Goal: Obtain resource: Download file/media

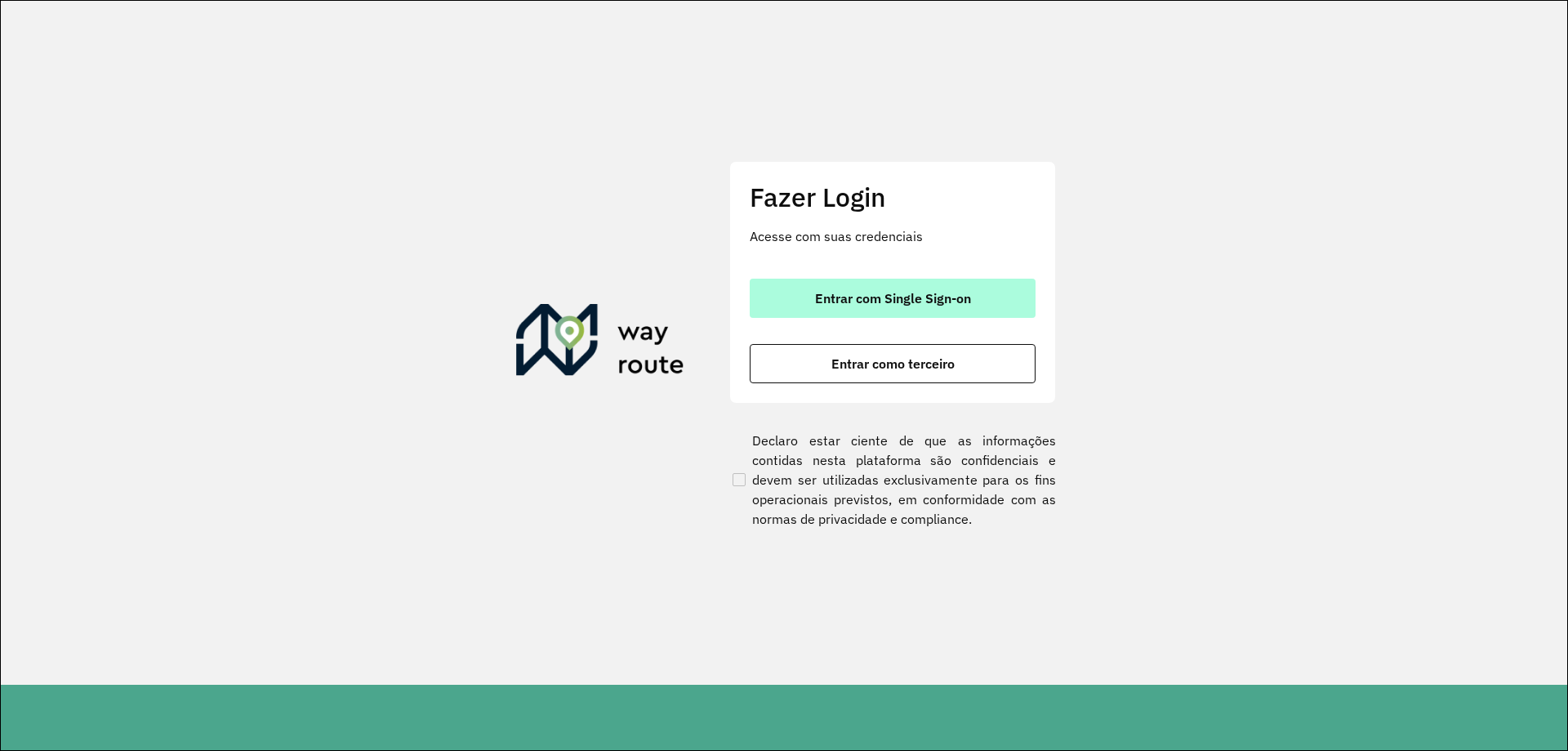
click at [888, 300] on span "Entrar com Single Sign-on" at bounding box center [893, 298] width 156 height 13
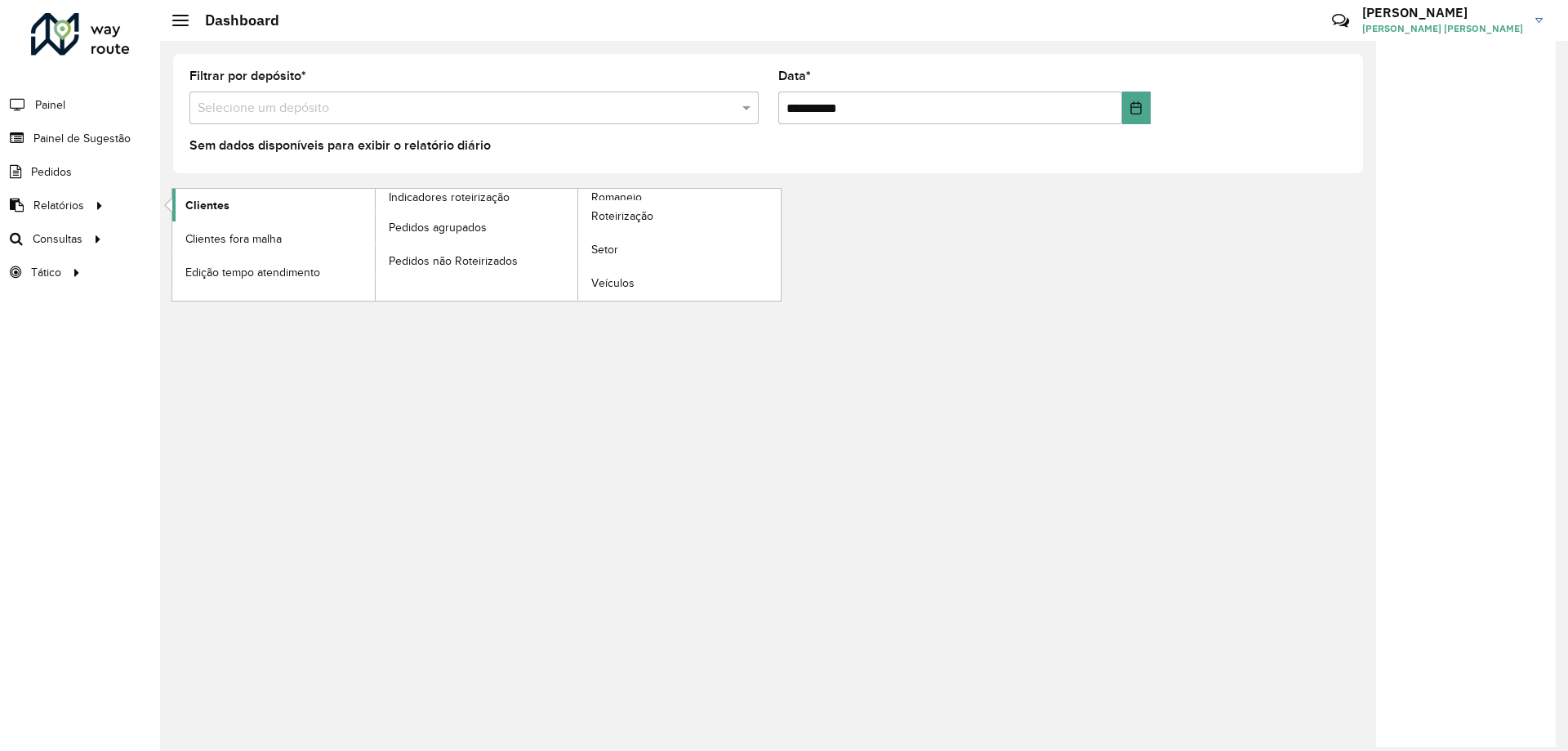
click at [236, 205] on link "Clientes" at bounding box center [273, 205] width 203 height 33
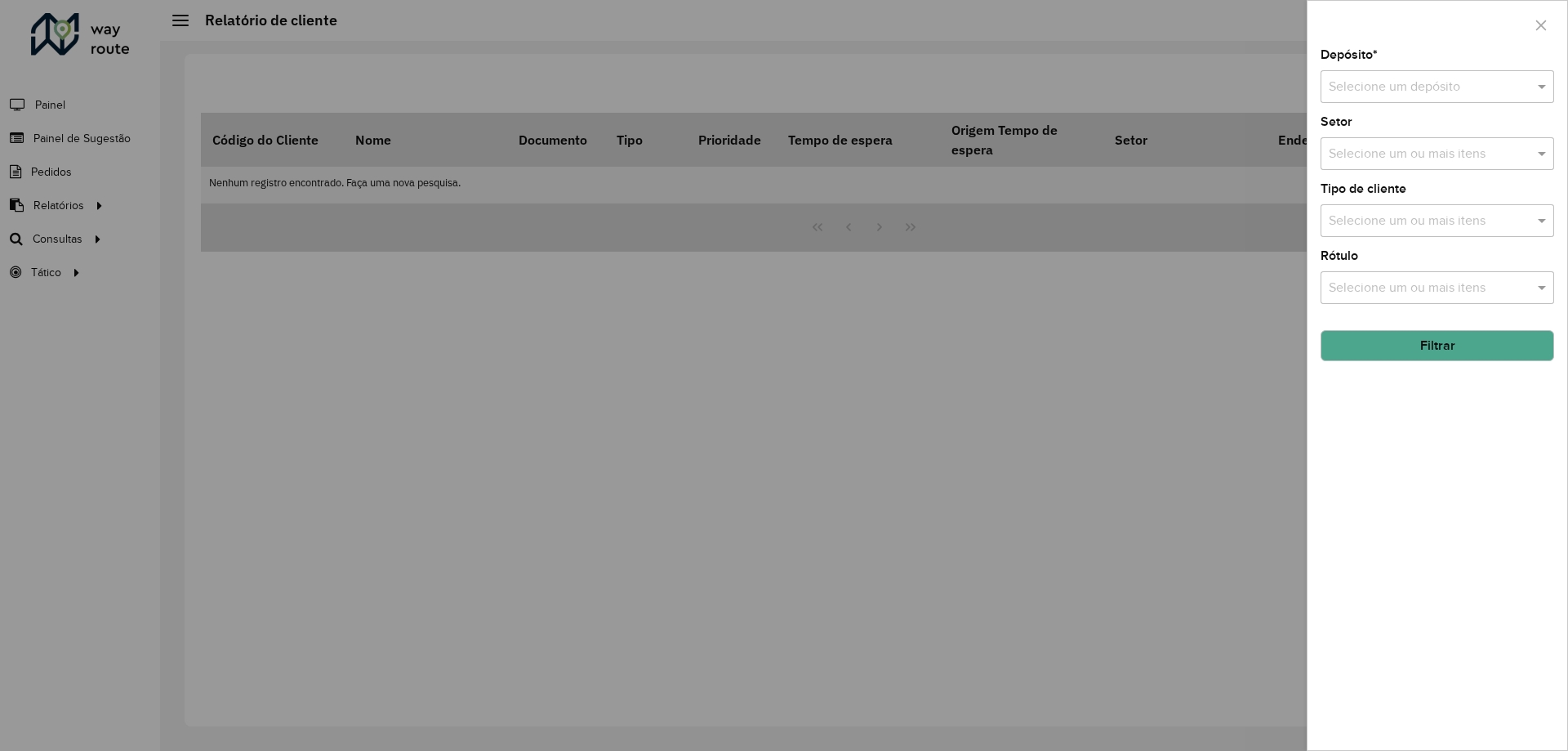
click at [1391, 66] on div "Depósito * Selecione um depósito" at bounding box center [1437, 76] width 234 height 54
click at [1388, 78] on input "text" at bounding box center [1420, 87] width 184 height 20
click at [1374, 158] on span "CDD Aracaju" at bounding box center [1364, 161] width 74 height 14
click at [1399, 342] on button "Filtrar" at bounding box center [1437, 345] width 234 height 31
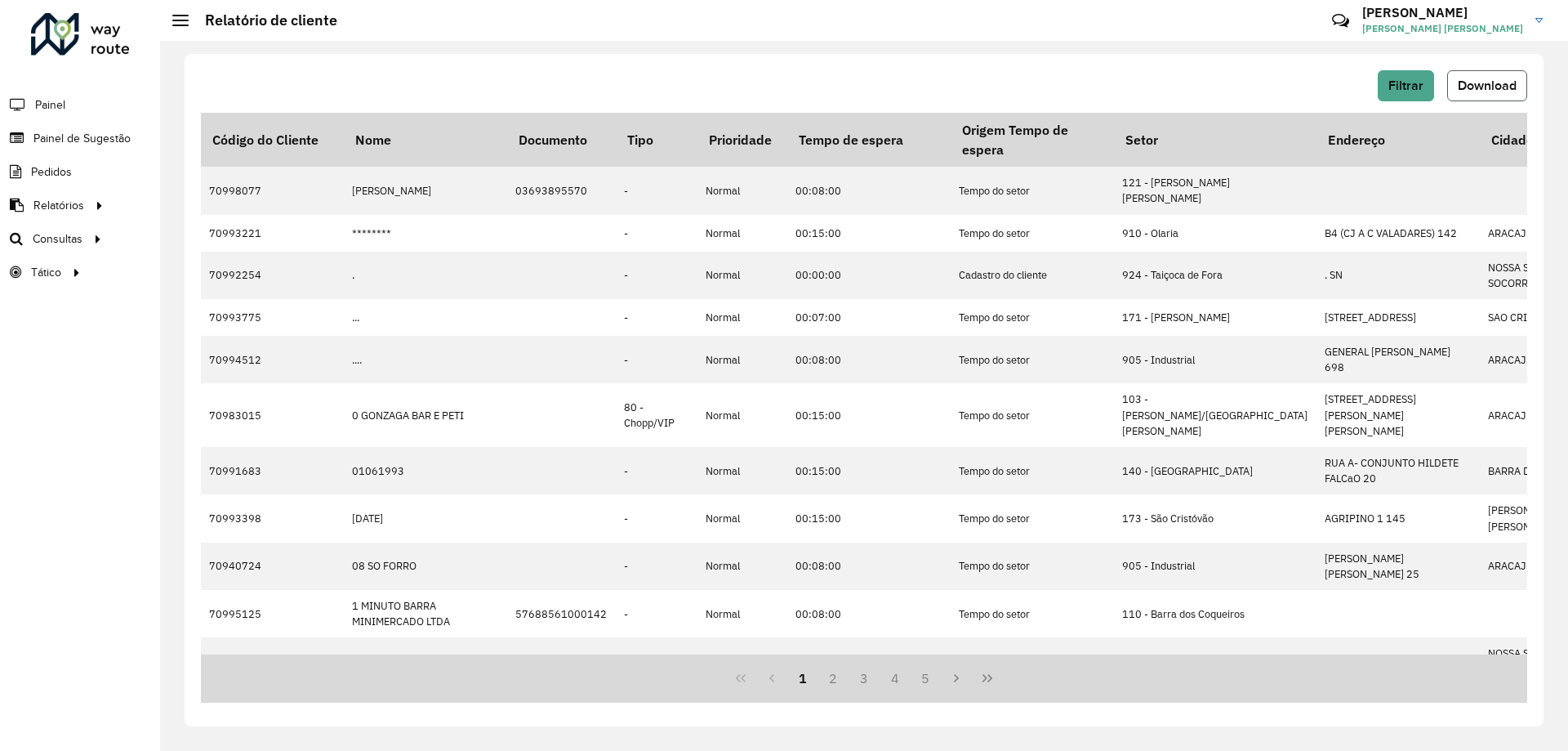
click at [1476, 79] on span "Download" at bounding box center [1487, 85] width 59 height 14
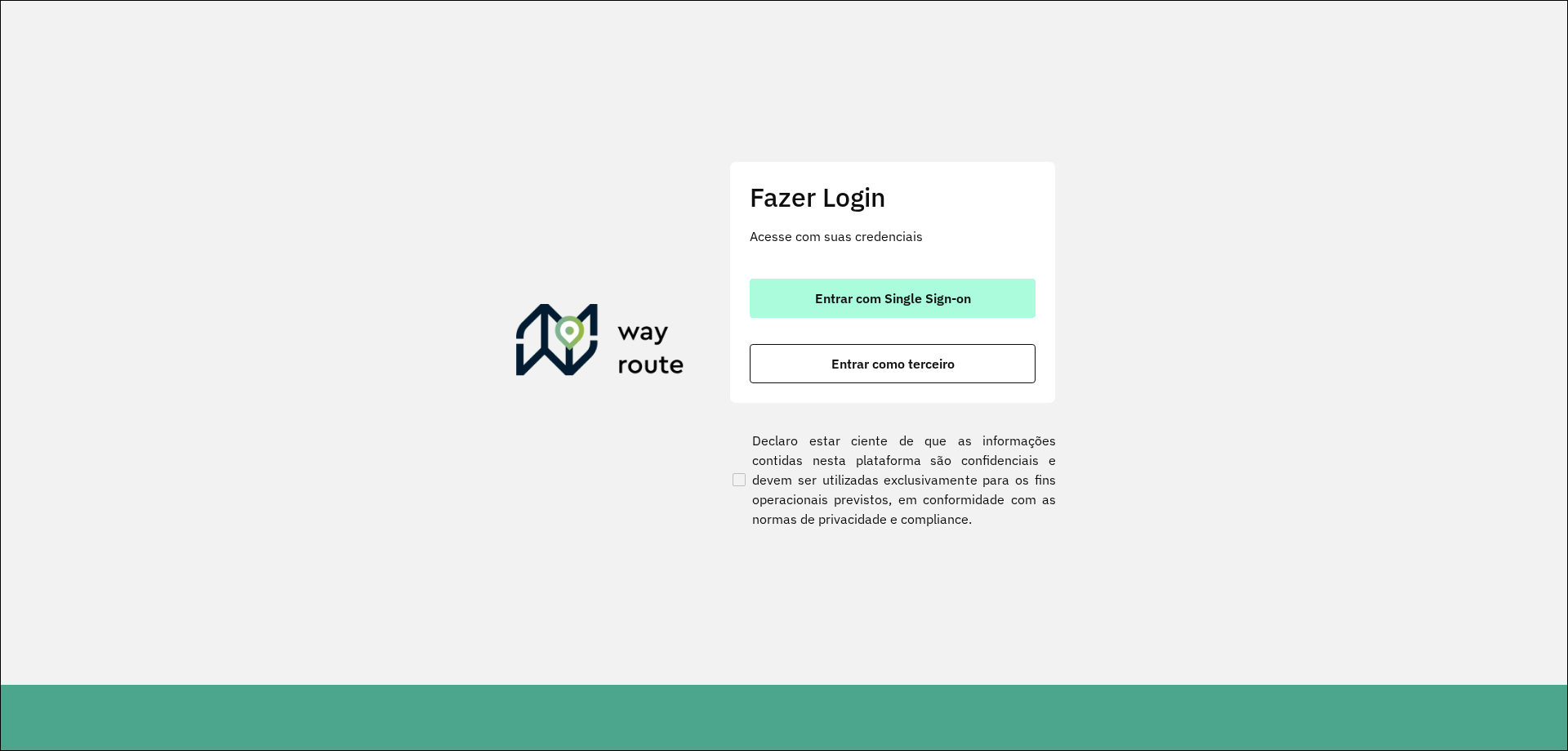
click at [931, 282] on button "Entrar com Single Sign-on" at bounding box center [893, 298] width 286 height 39
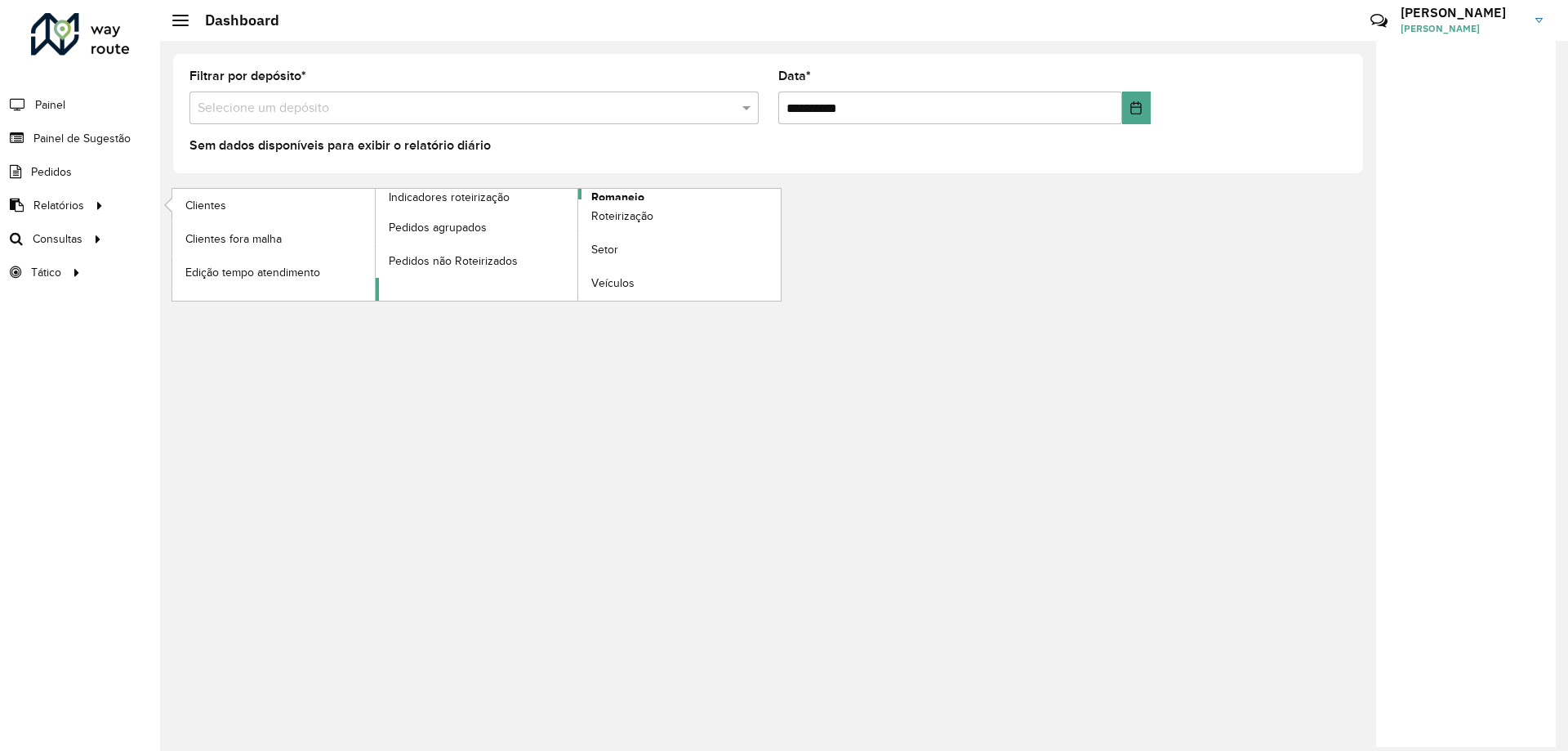
click at [640, 192] on span "Romaneio" at bounding box center [617, 197] width 53 height 17
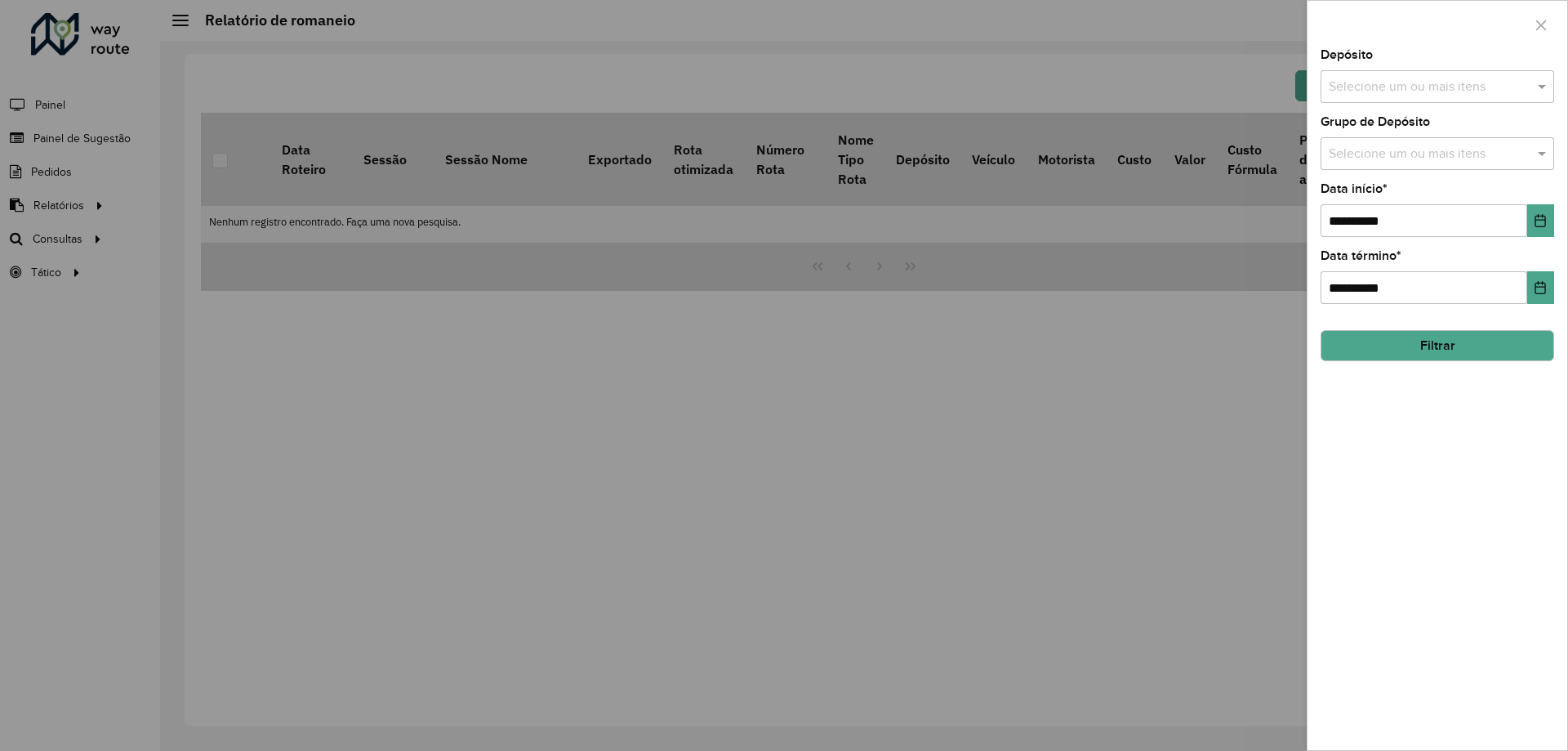
click at [1554, 223] on div "**********" at bounding box center [1437, 398] width 260 height 700
click at [1535, 221] on icon "Choose Date" at bounding box center [1540, 221] width 13 height 13
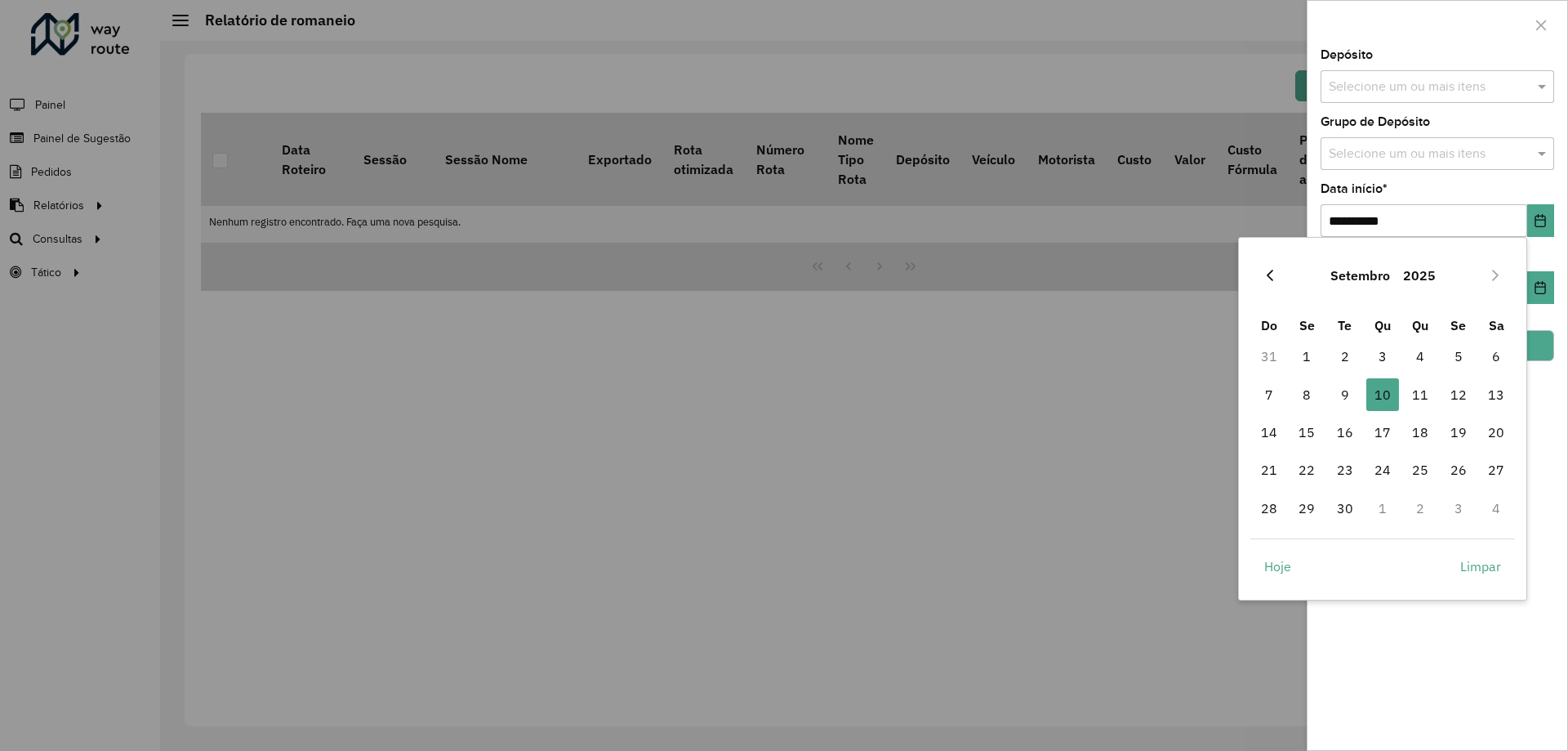
click at [1267, 272] on icon "Previous Month" at bounding box center [1270, 275] width 13 height 13
click at [1460, 350] on span "1" at bounding box center [1459, 355] width 33 height 33
type input "**********"
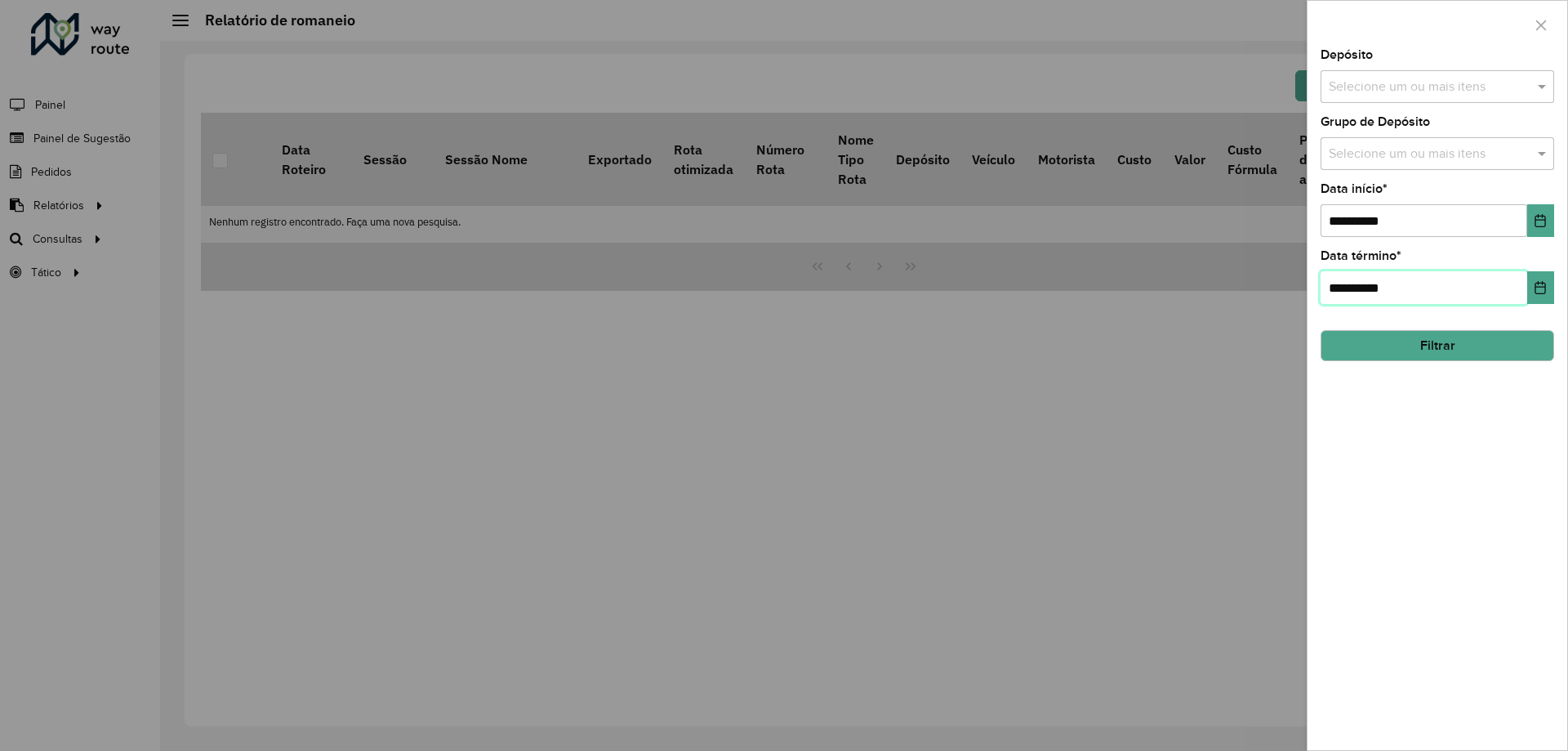
click at [1523, 291] on input "**********" at bounding box center [1423, 287] width 207 height 33
click at [1538, 291] on icon "Choose Date" at bounding box center [1540, 287] width 13 height 13
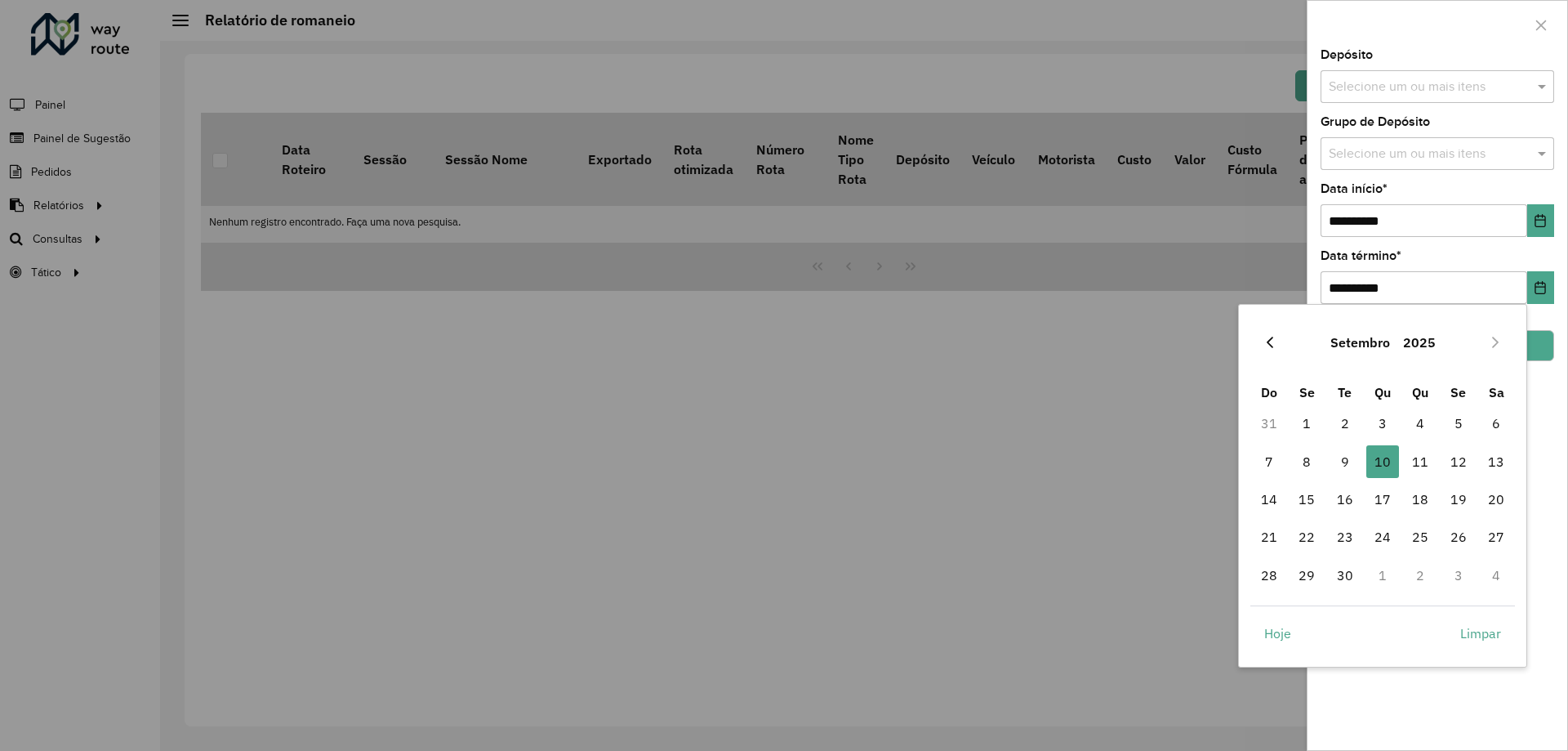
click at [1265, 341] on icon "Previous Month" at bounding box center [1270, 342] width 13 height 13
click at [1271, 613] on span "31" at bounding box center [1269, 613] width 33 height 33
type input "**********"
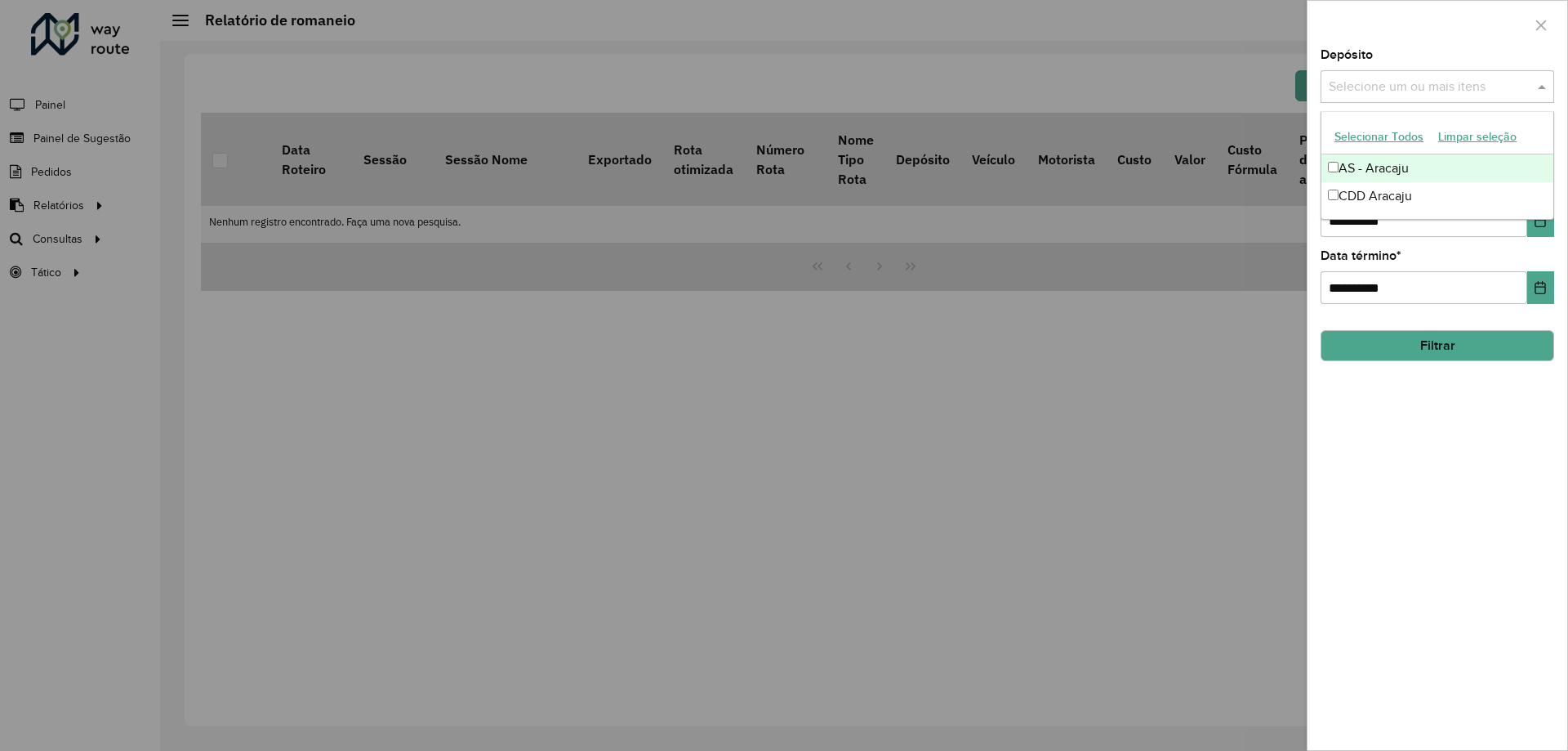
click at [1417, 75] on div "Selecione um ou mais itens" at bounding box center [1437, 86] width 234 height 33
click at [1382, 208] on div "CDD Aracaju" at bounding box center [1437, 196] width 232 height 28
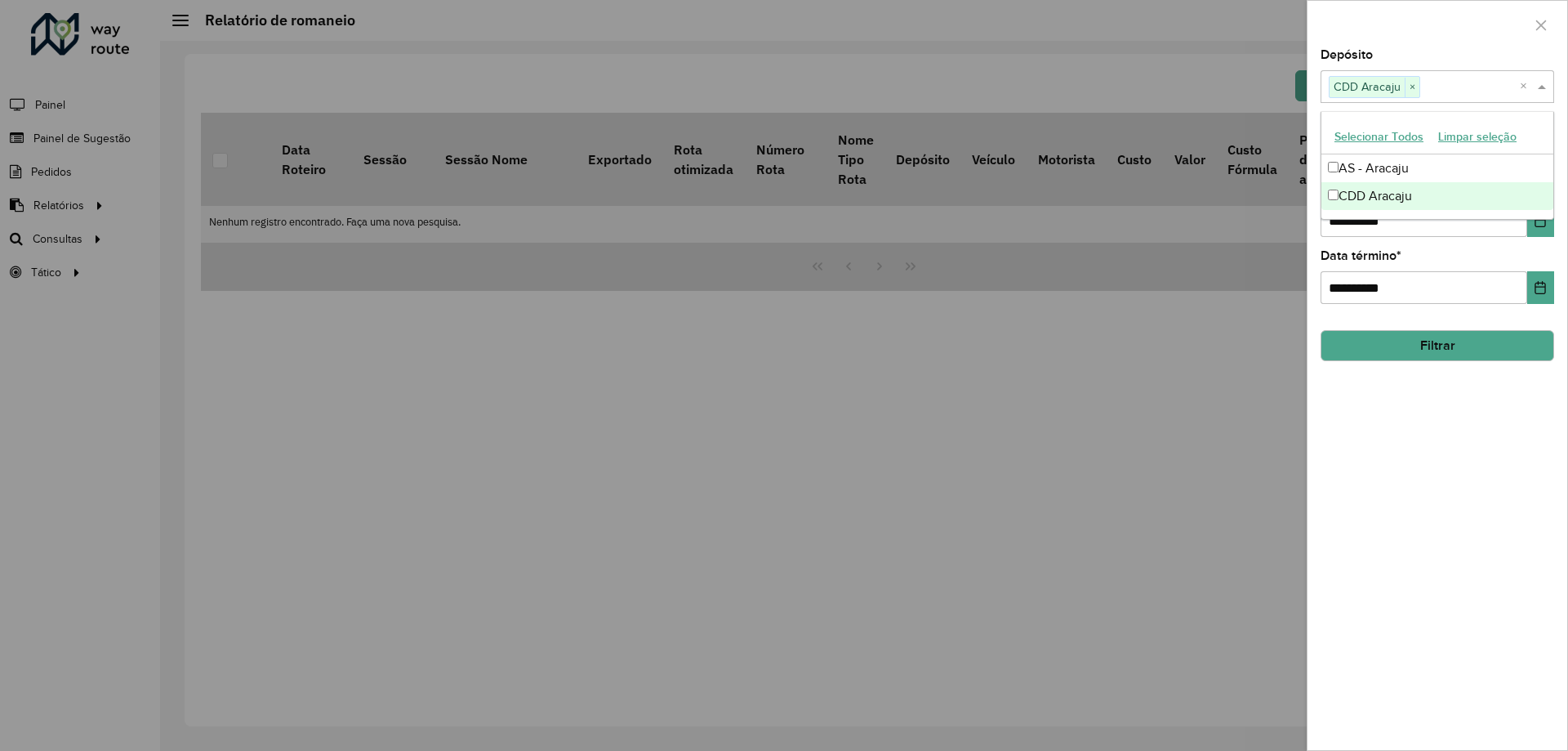
click at [1399, 328] on hb-field-button "Filtrar" at bounding box center [1437, 339] width 234 height 44
click at [1399, 341] on button "Filtrar" at bounding box center [1437, 345] width 234 height 31
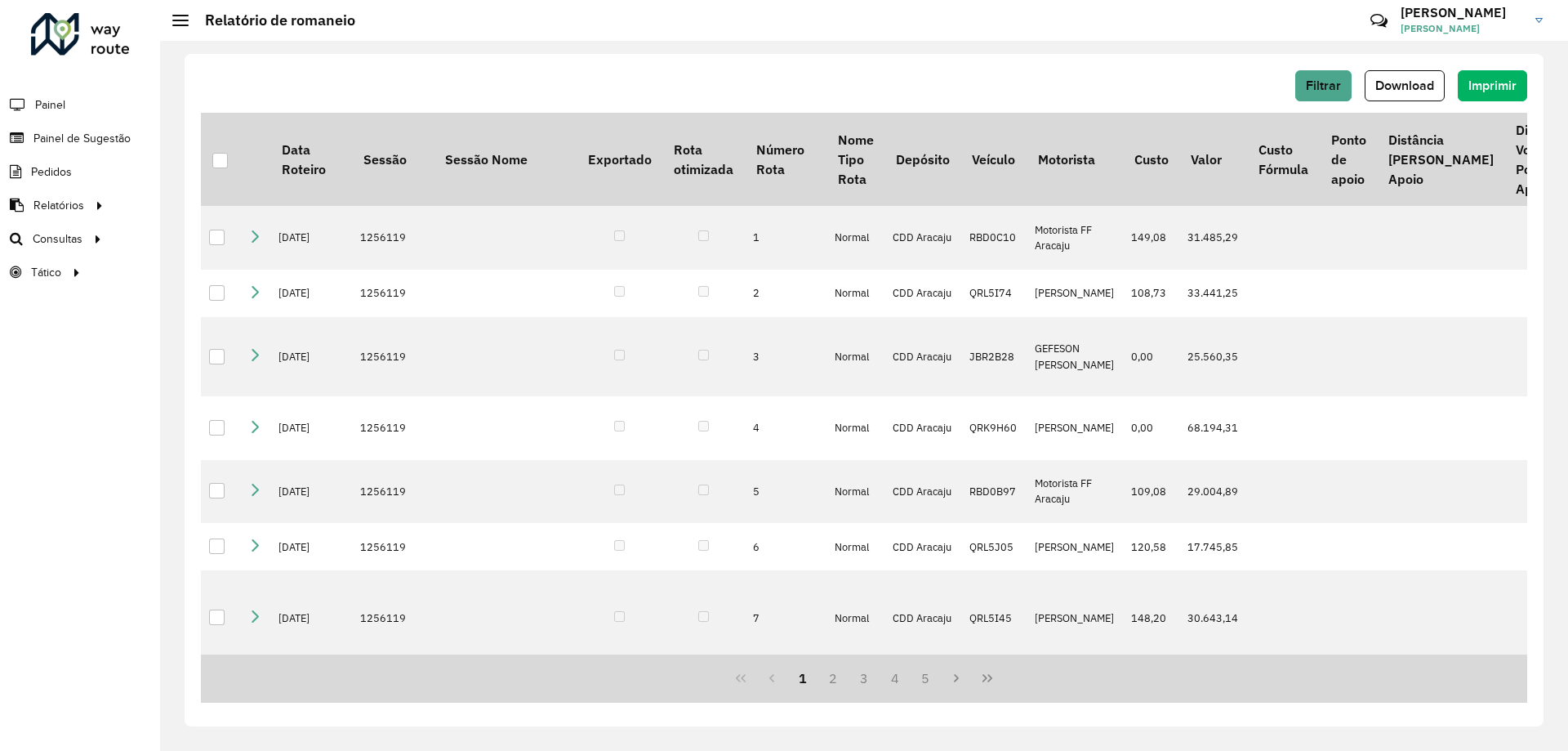
click at [1394, 87] on span "Download" at bounding box center [1404, 85] width 59 height 14
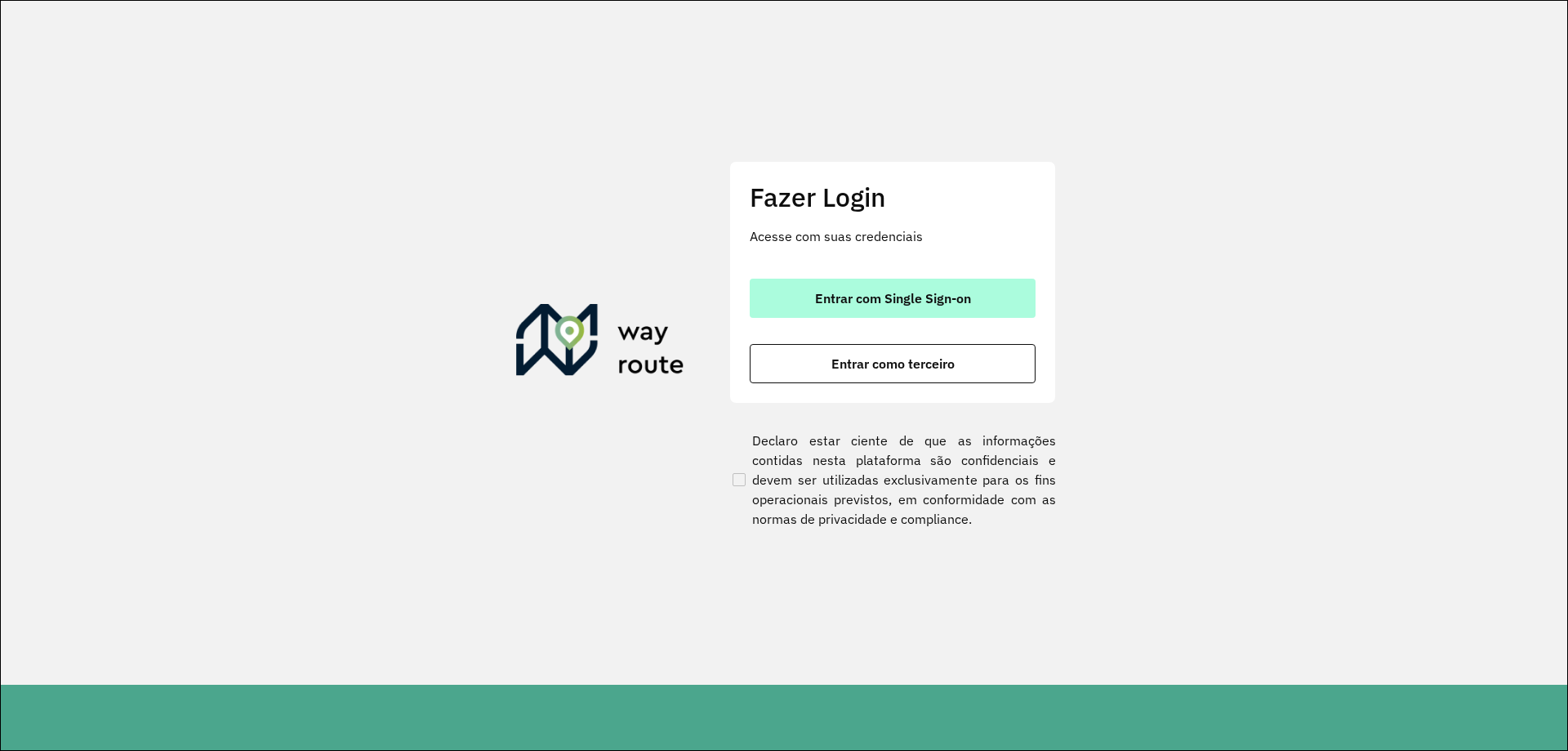
click at [872, 298] on span "Entrar com Single Sign-on" at bounding box center [893, 298] width 156 height 13
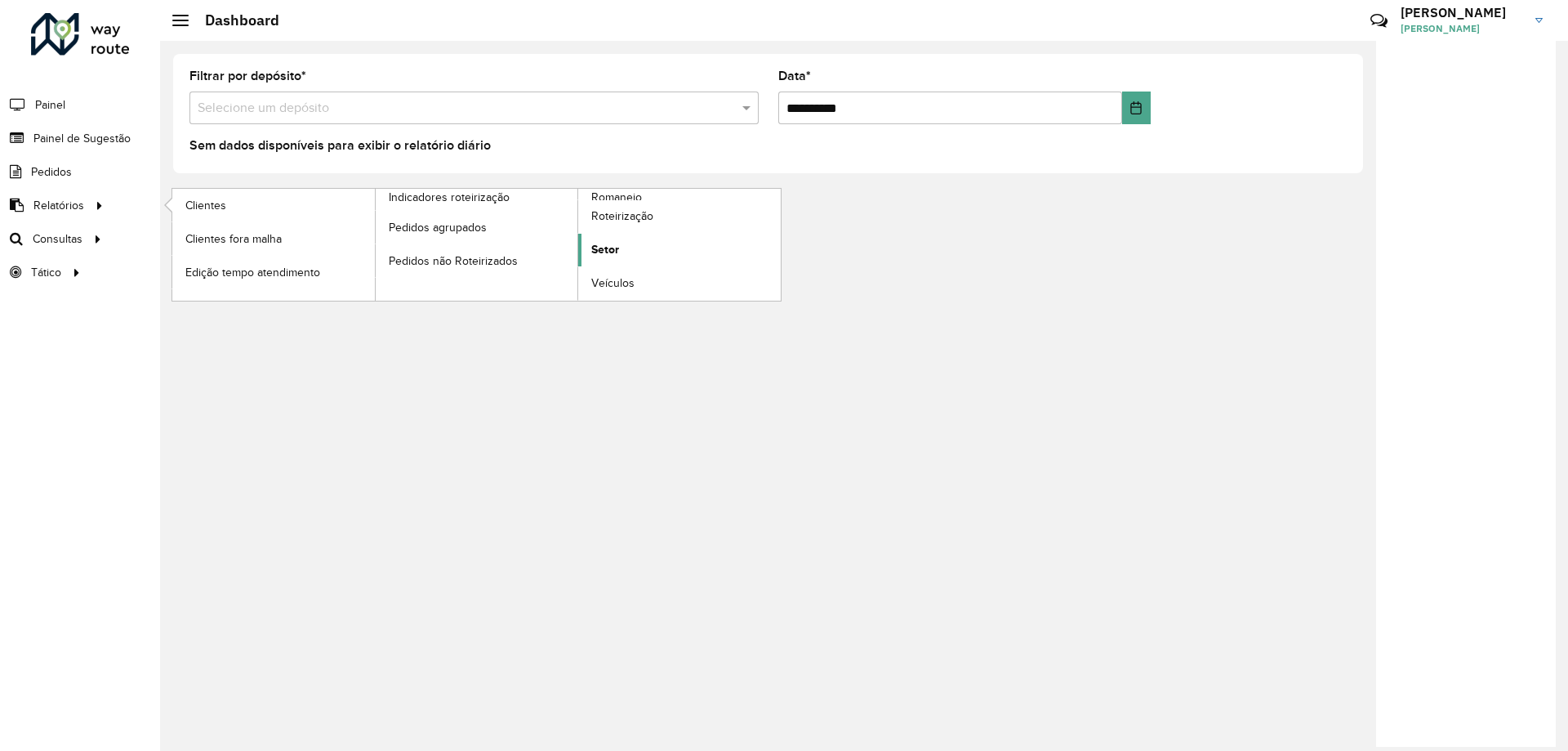
click at [597, 250] on span "Setor" at bounding box center [605, 250] width 28 height 17
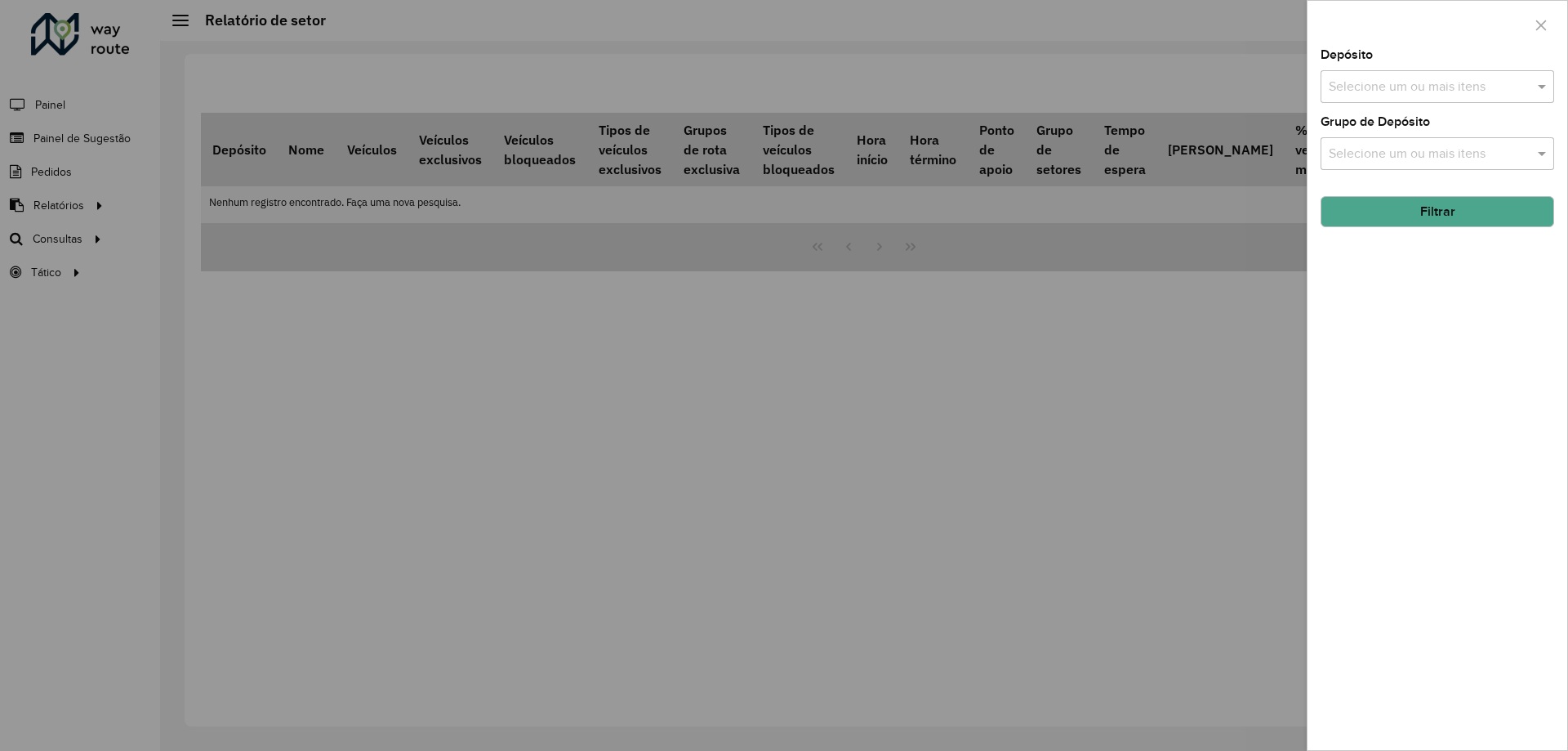
click at [1475, 75] on div "Selecione um ou mais itens" at bounding box center [1437, 86] width 234 height 33
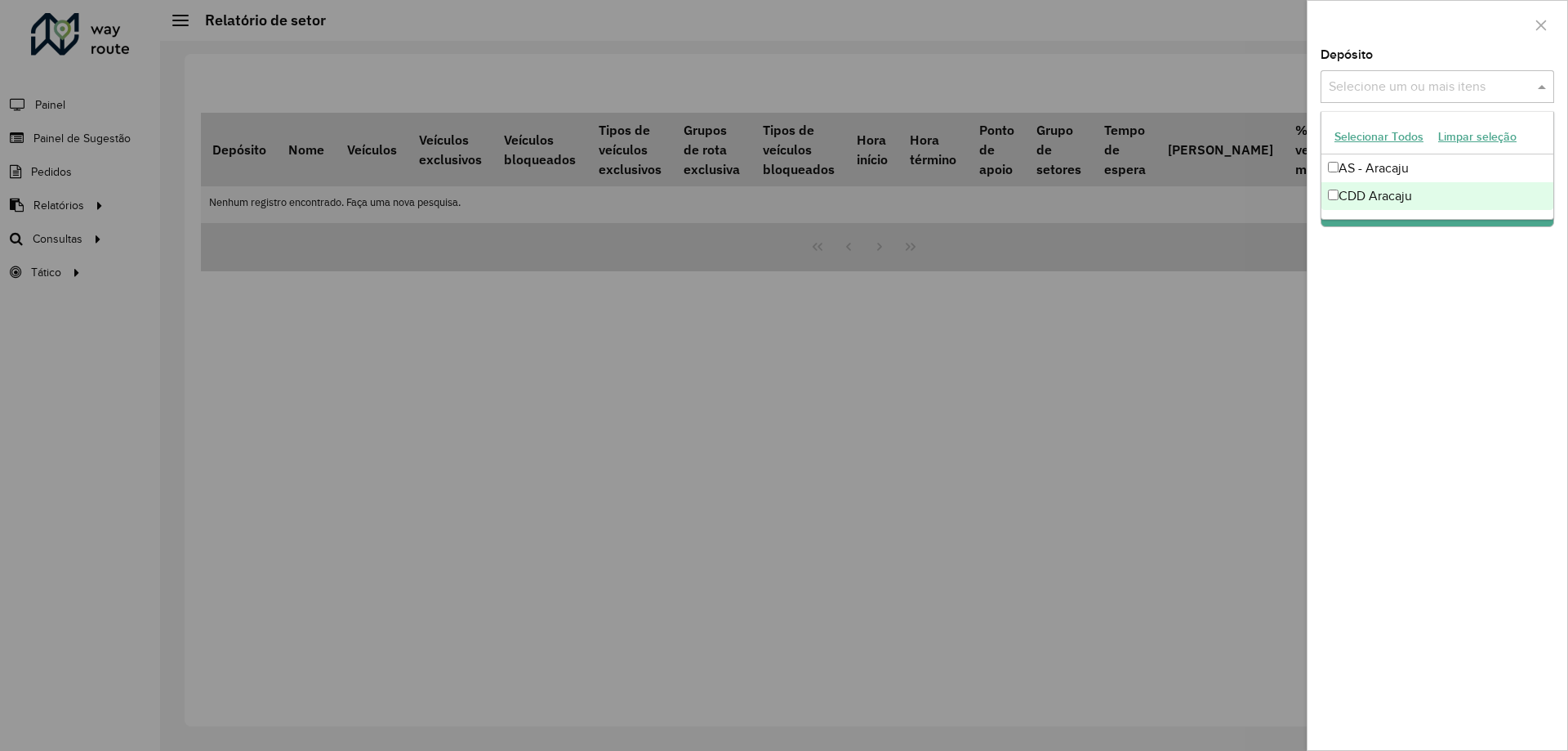
click at [1408, 192] on div "CDD Aracaju" at bounding box center [1437, 196] width 232 height 28
click at [1403, 208] on div "CDD Aracaju" at bounding box center [1437, 196] width 232 height 28
click at [1400, 201] on div "CDD Aracaju" at bounding box center [1437, 196] width 232 height 28
click at [1396, 248] on div "Depósito Selecione um ou mais itens CDD Aracaju × × Grupo de Depósito Selecione…" at bounding box center [1437, 398] width 260 height 700
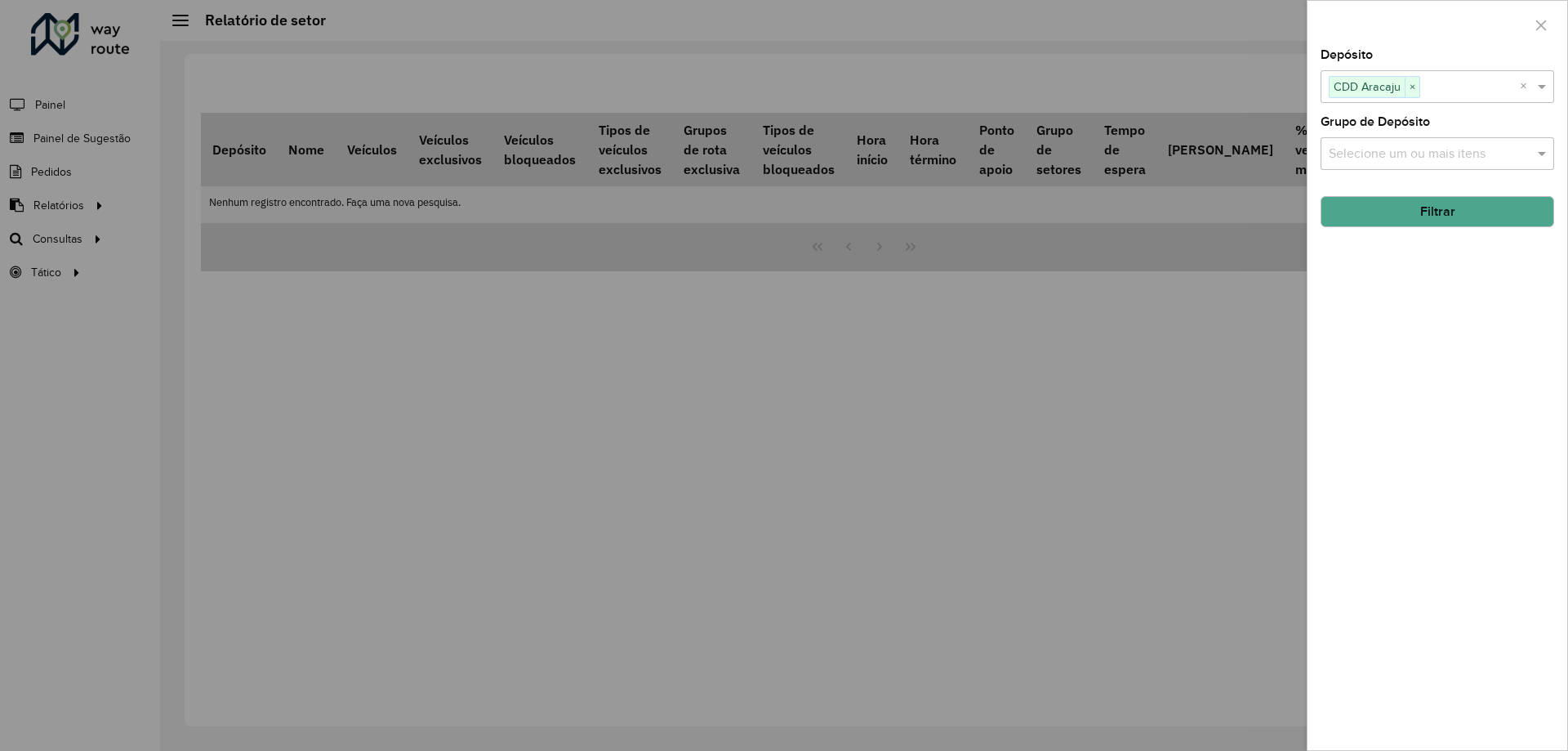
click at [1398, 223] on button "Filtrar" at bounding box center [1437, 211] width 234 height 31
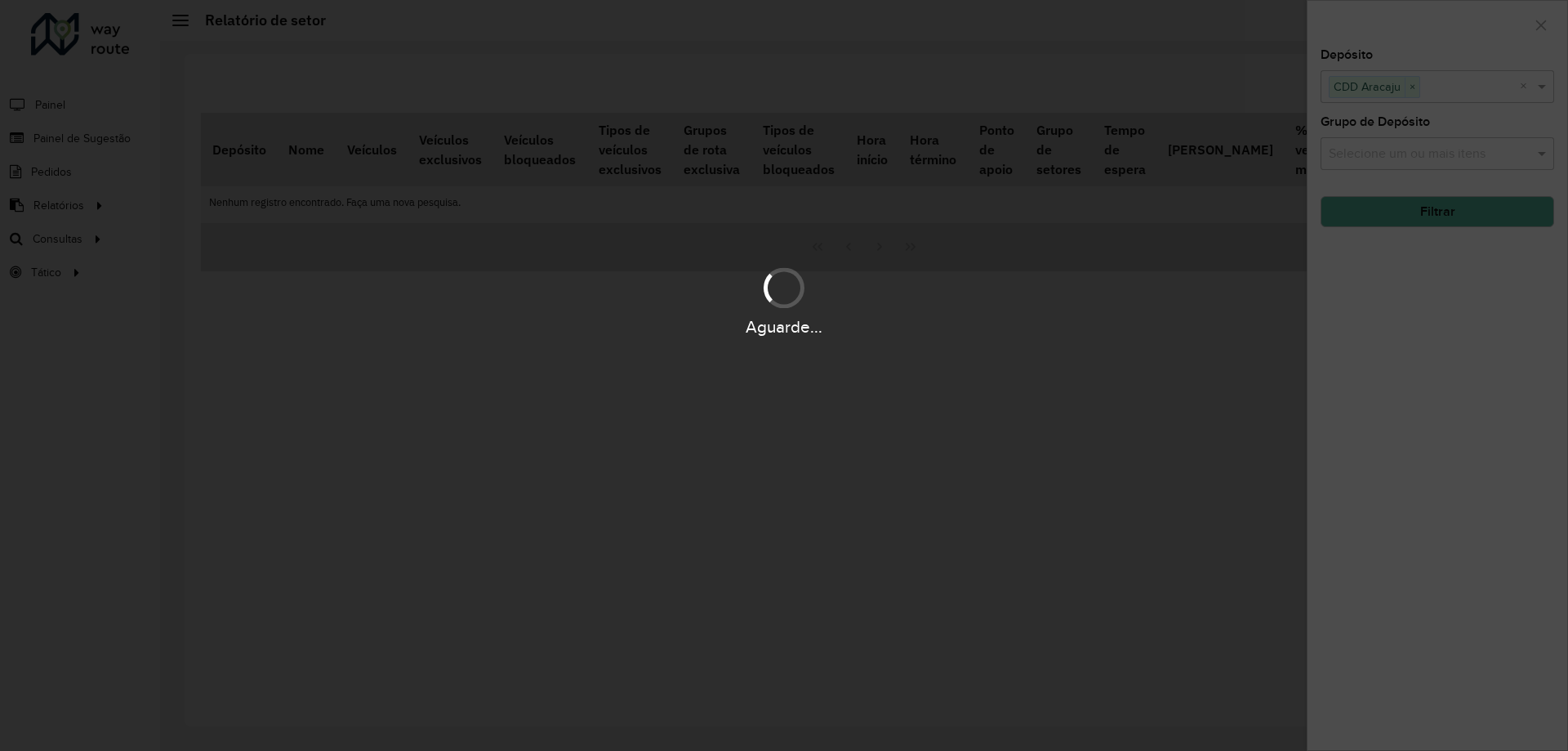
click at [1400, 215] on div "Aguarde..." at bounding box center [784, 375] width 1568 height 751
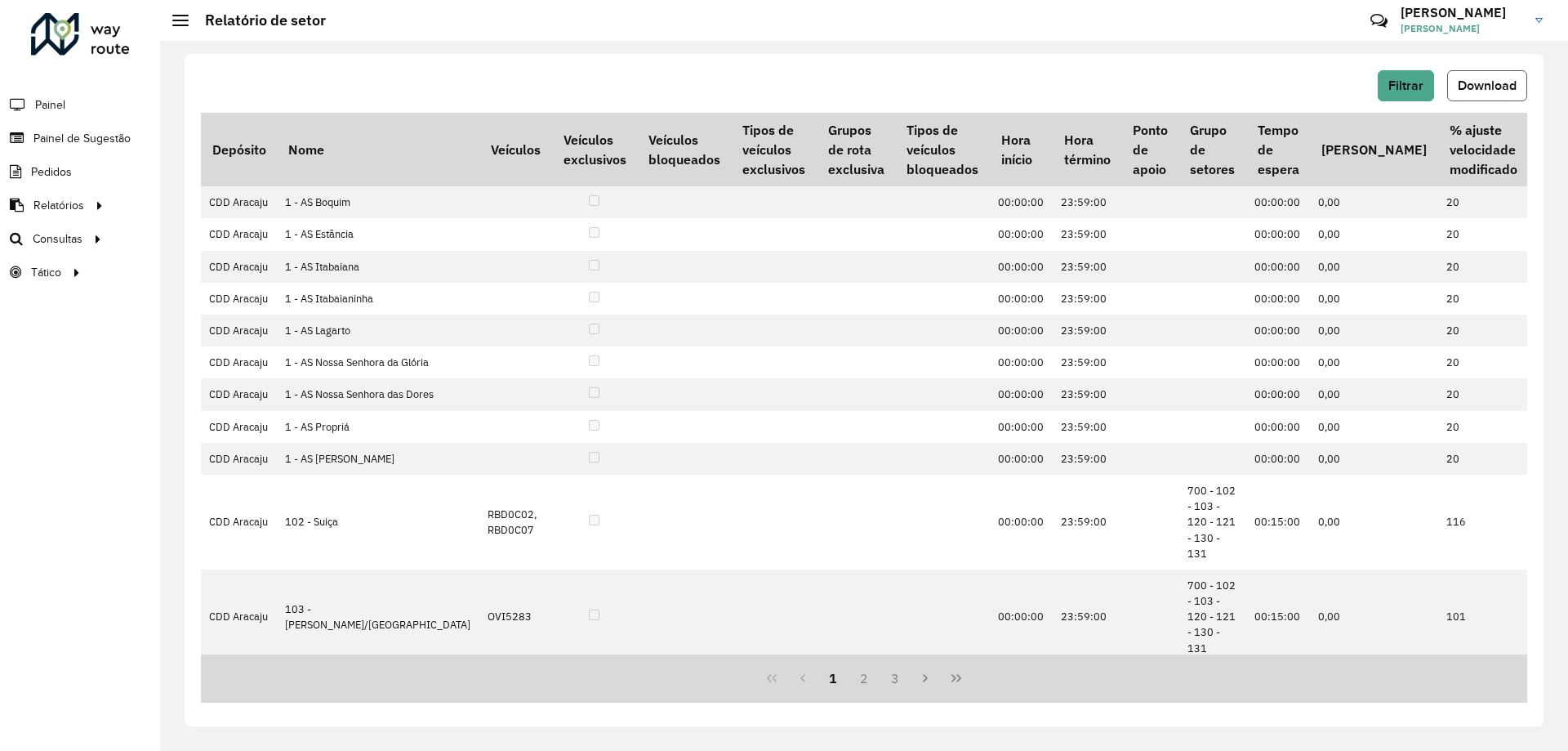
click at [1463, 79] on span "Download" at bounding box center [1487, 85] width 59 height 14
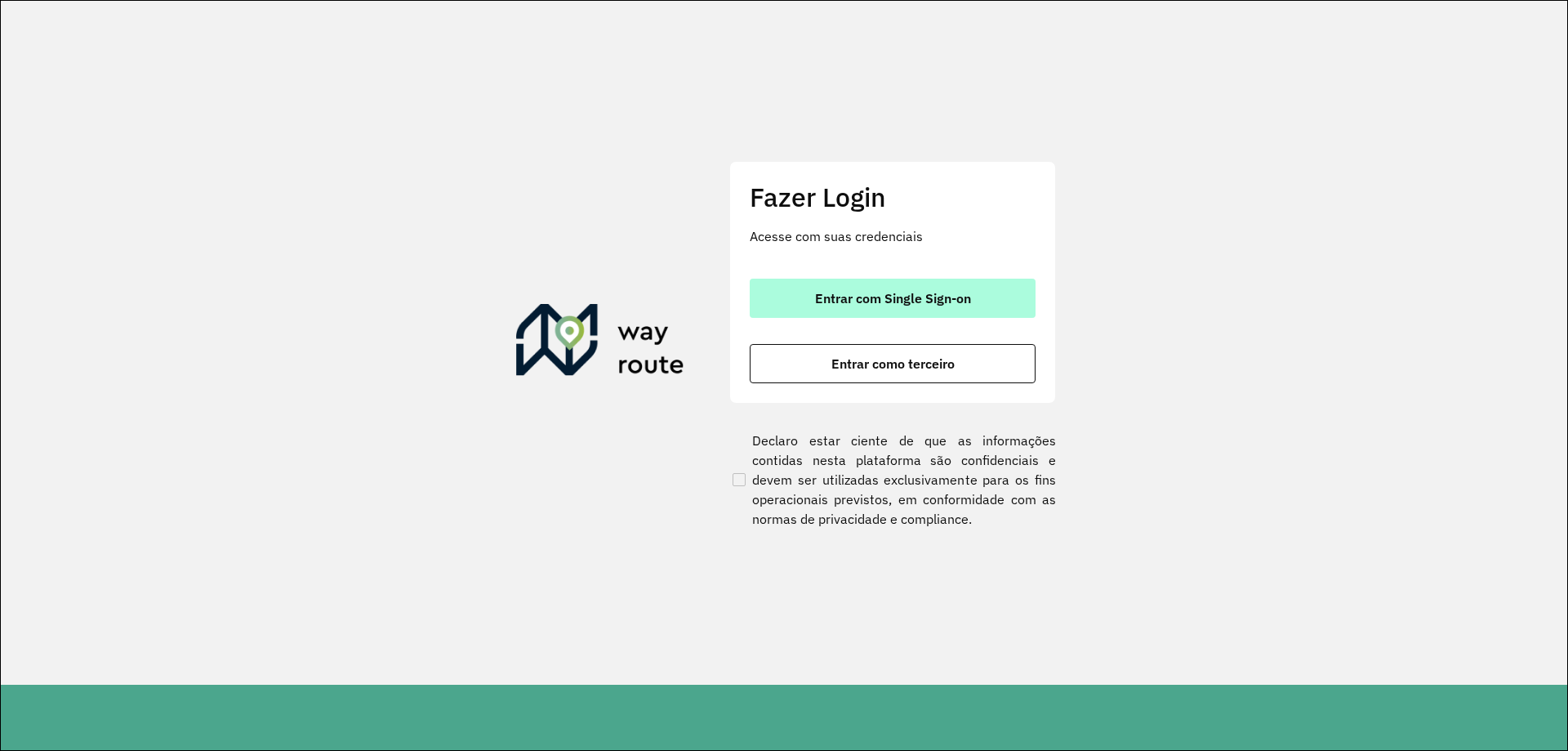
click at [878, 283] on button "Entrar com Single Sign-on" at bounding box center [893, 298] width 286 height 39
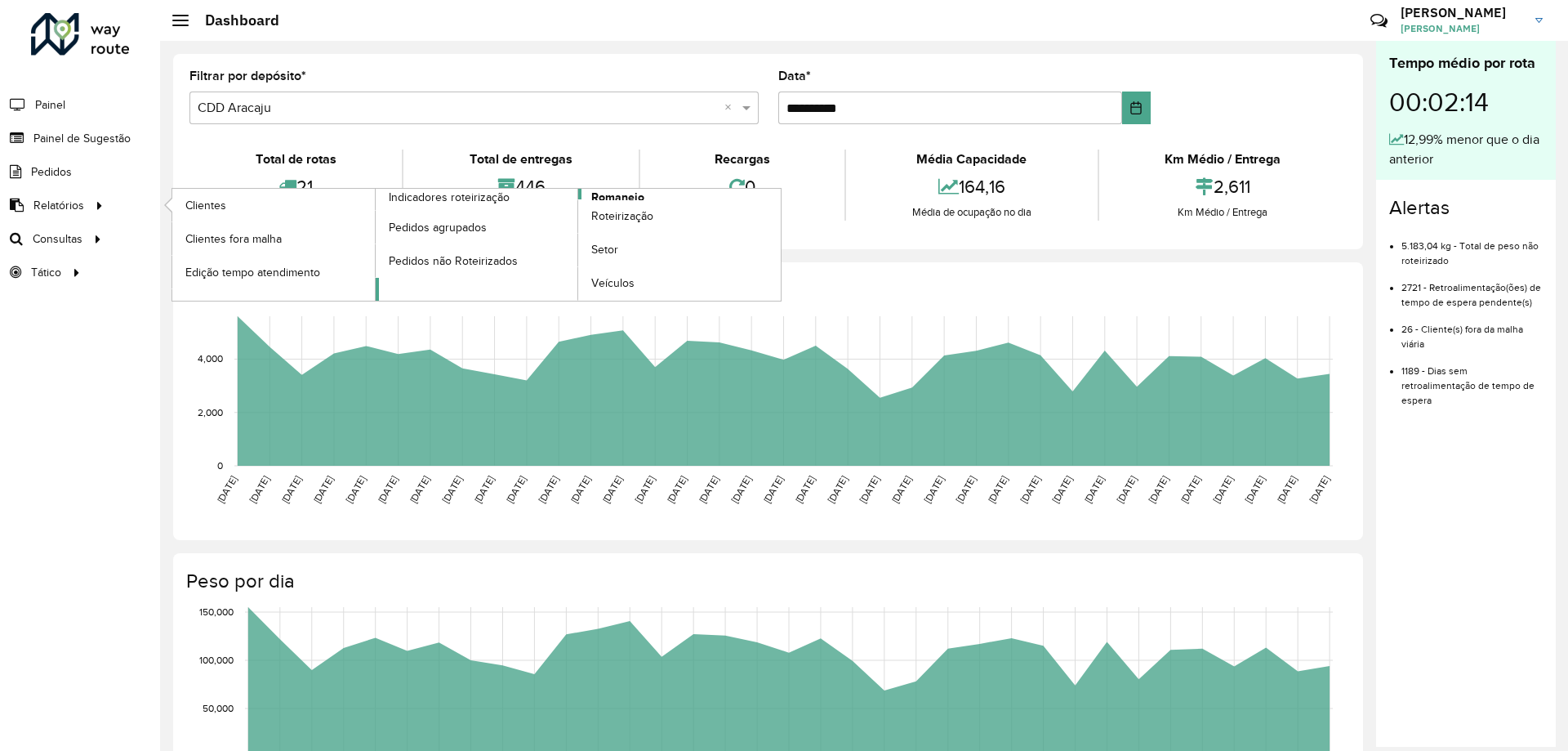
click at [631, 191] on span "Romaneio" at bounding box center [617, 197] width 53 height 17
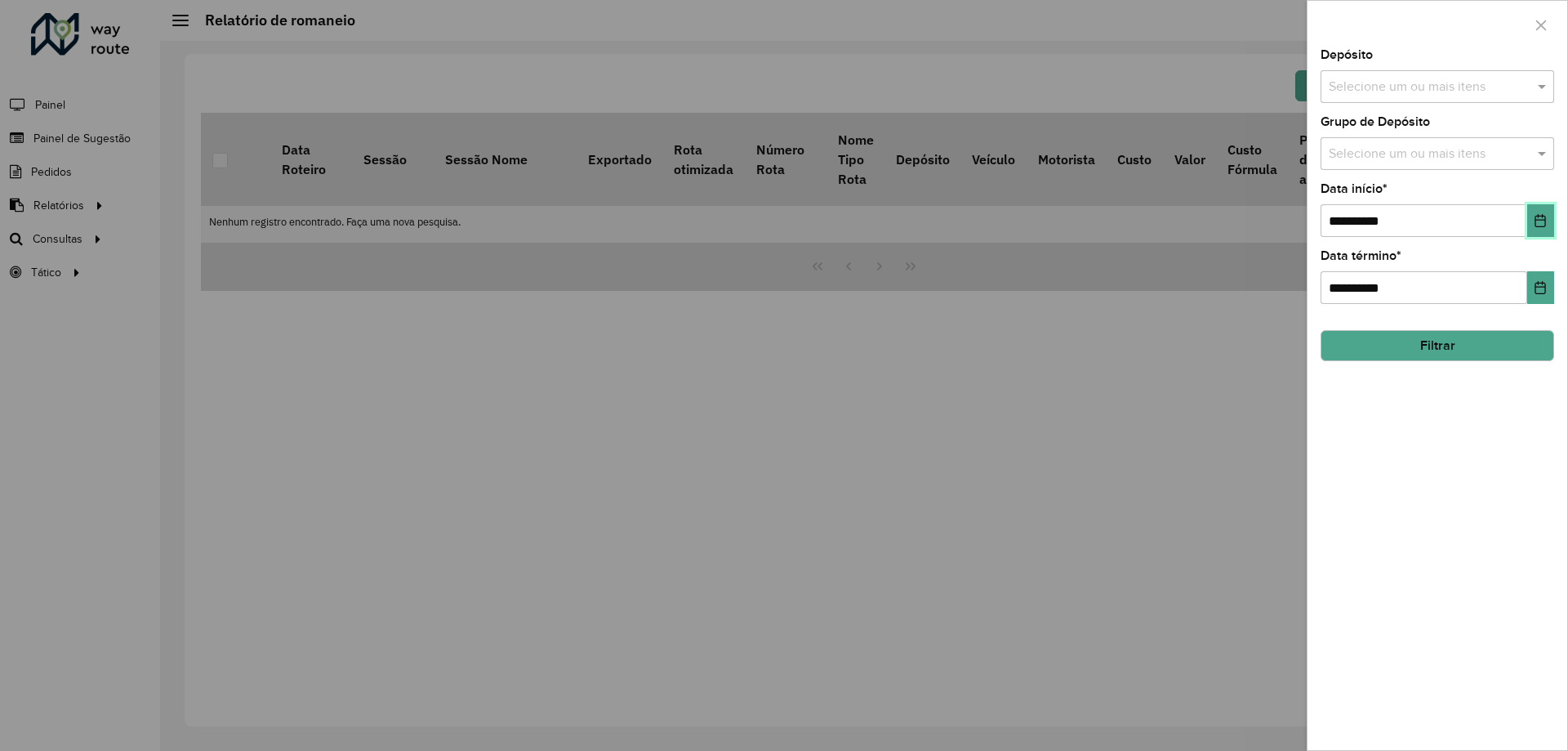
click at [1544, 218] on icon "Choose Date" at bounding box center [1540, 221] width 13 height 13
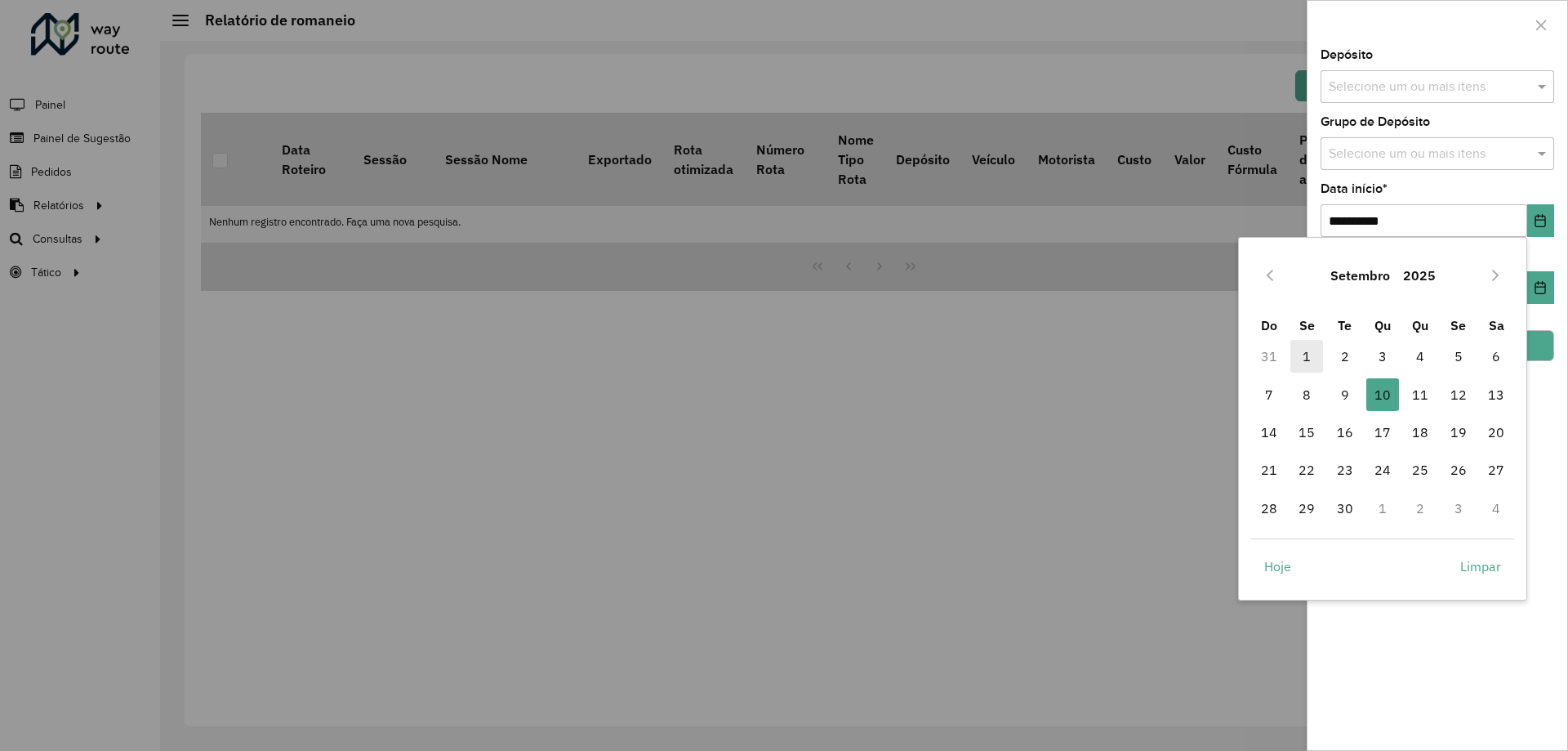
click at [1311, 354] on span "1" at bounding box center [1306, 355] width 33 height 33
type input "**********"
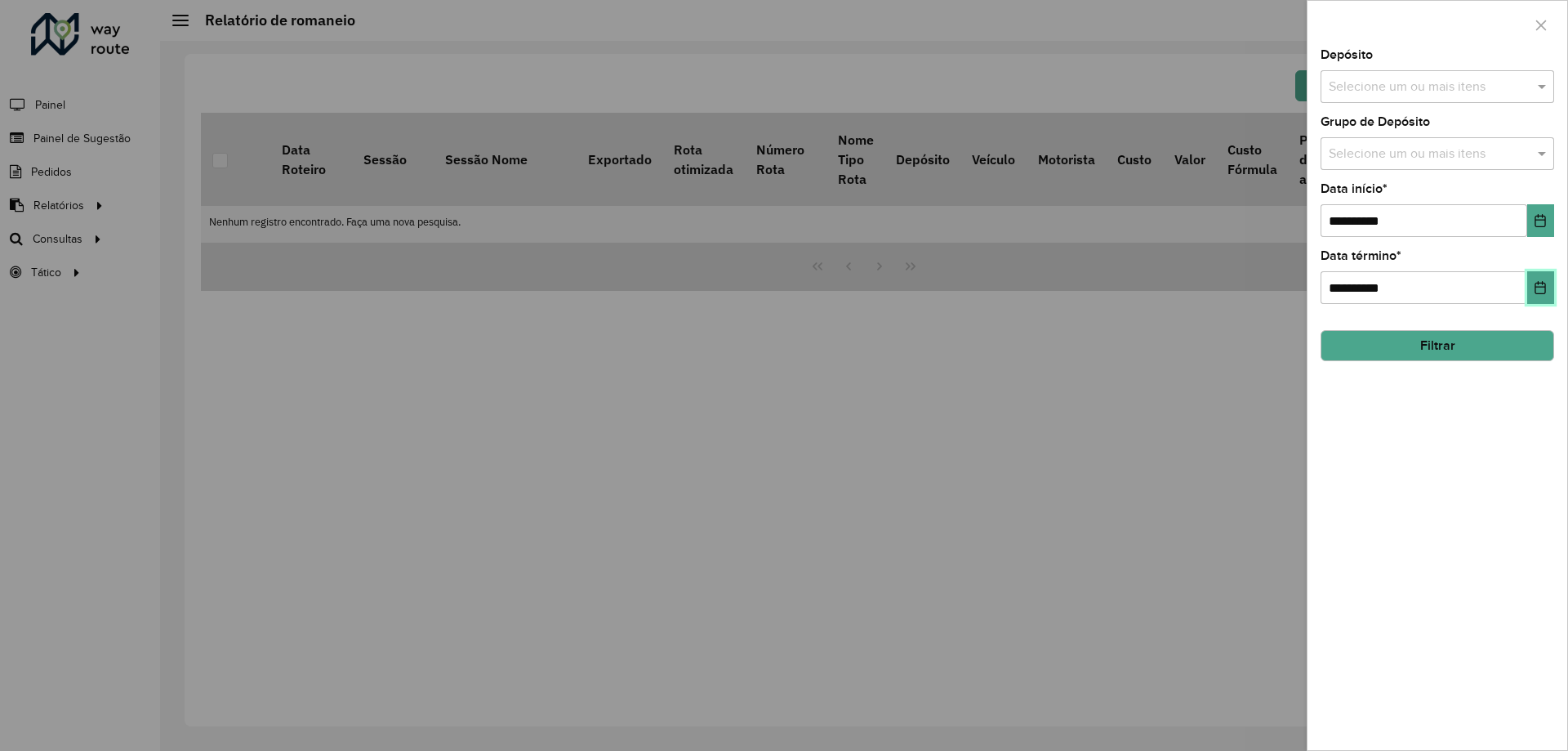
click at [1553, 294] on button "Choose Date" at bounding box center [1540, 287] width 27 height 33
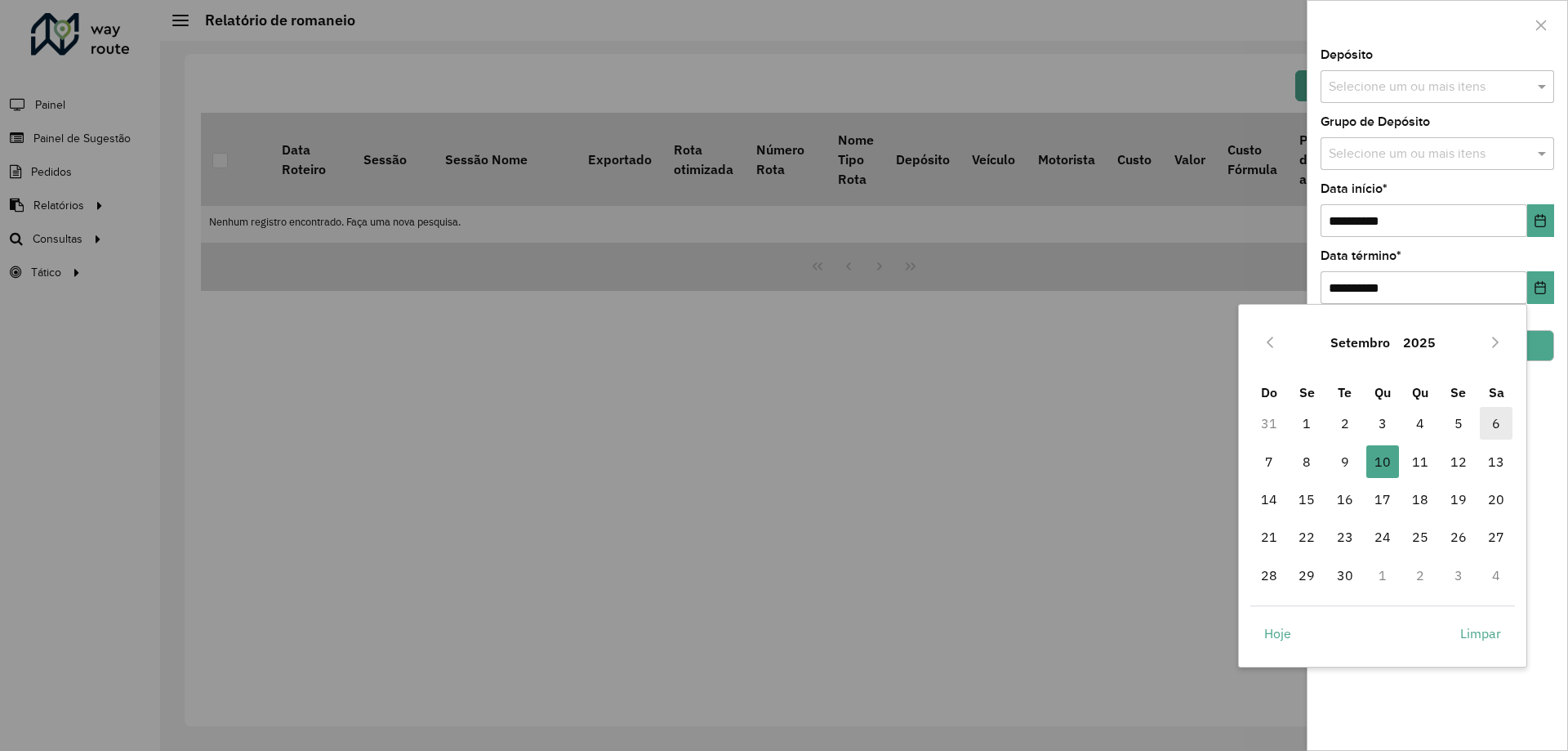
click at [1496, 414] on span "6" at bounding box center [1496, 423] width 33 height 33
type input "**********"
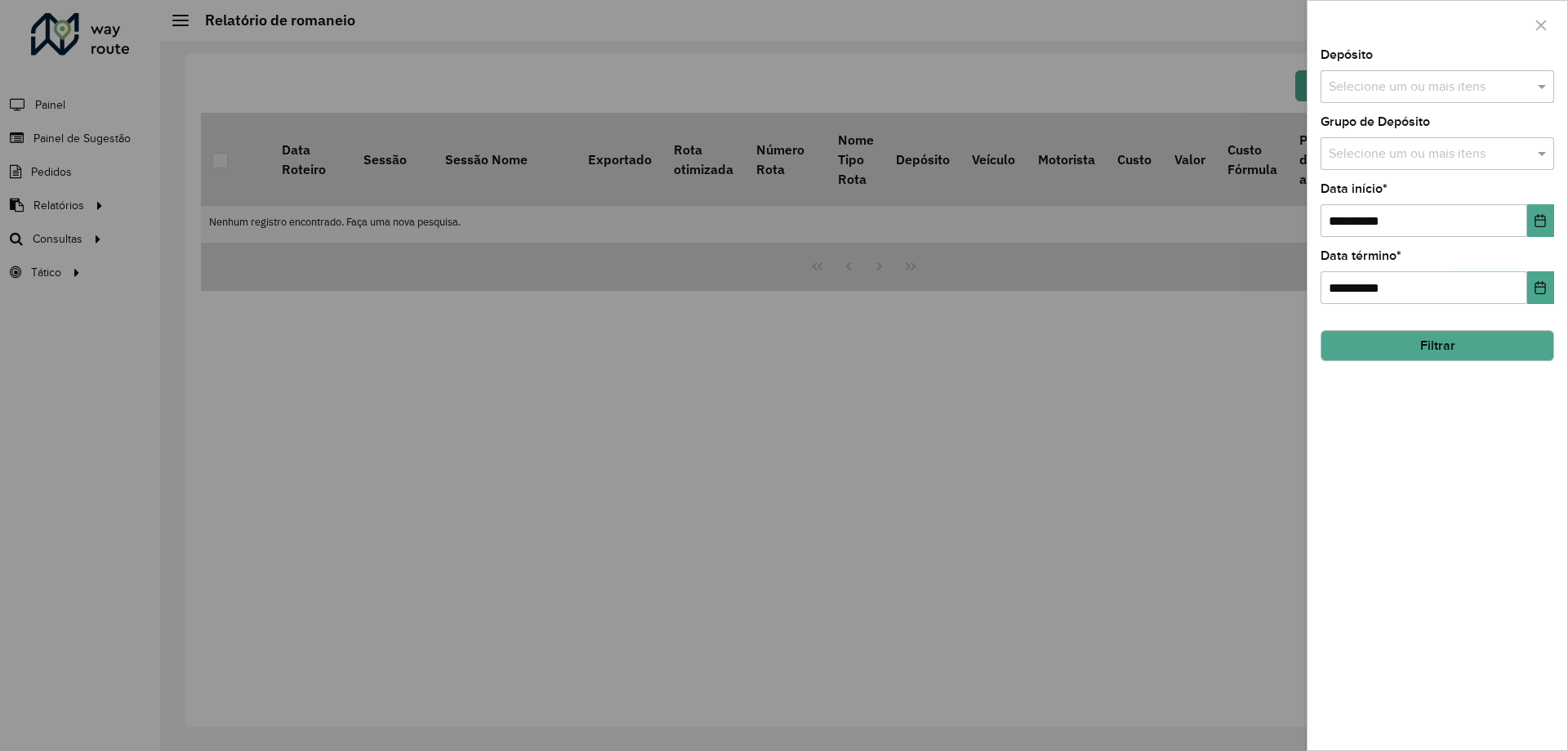
click at [1525, 346] on button "Filtrar" at bounding box center [1437, 345] width 234 height 31
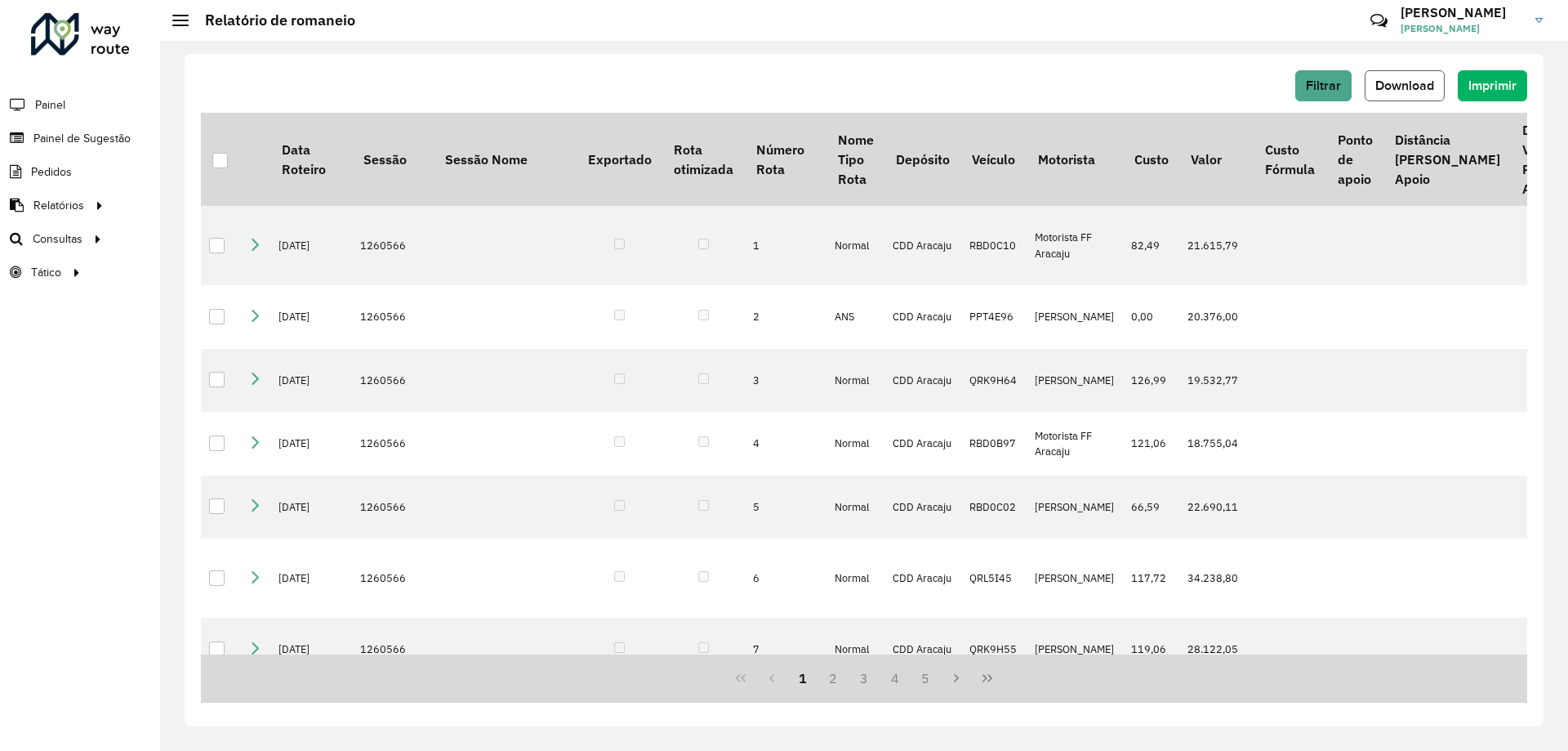
click at [1427, 92] on span "Download" at bounding box center [1404, 85] width 59 height 14
